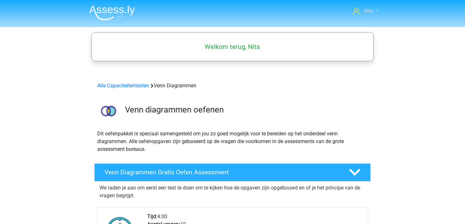
click at [370, 9] on span "Nita" at bounding box center [368, 11] width 9 height 6
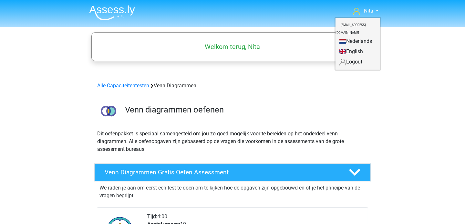
click at [338, 110] on h3 "Venn diagrammen oefenen" at bounding box center [245, 110] width 240 height 10
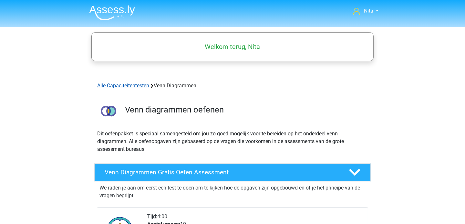
click at [120, 84] on link "Alle Capaciteitentesten" at bounding box center [123, 86] width 52 height 6
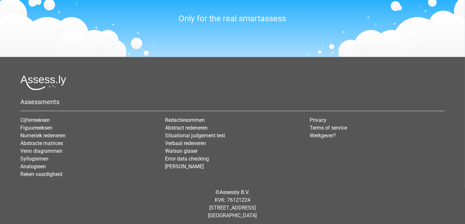
scroll to position [797, 0]
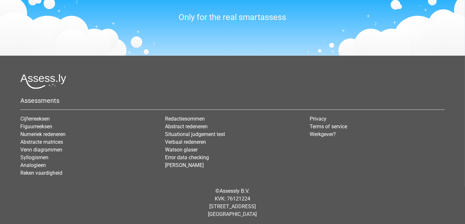
click at [172, 179] on div "Redactiesommen Abstract redeneren Situational judgement test Verbaal redeneren …" at bounding box center [232, 148] width 145 height 67
